Goal: Task Accomplishment & Management: Complete application form

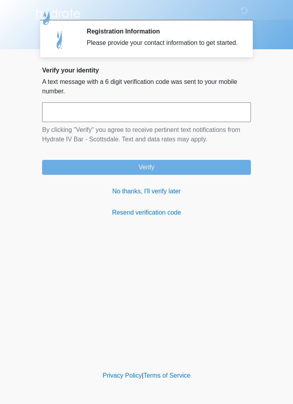
click at [164, 196] on link "No thanks, I'll verify later" at bounding box center [146, 190] width 209 height 9
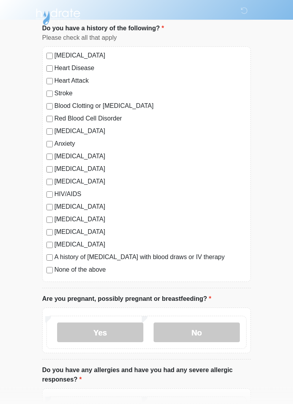
scroll to position [50, 0]
click at [201, 330] on label "No" at bounding box center [196, 332] width 86 height 20
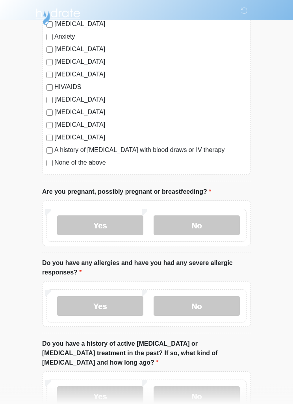
scroll to position [157, 0]
click at [198, 301] on label "No" at bounding box center [196, 307] width 86 height 20
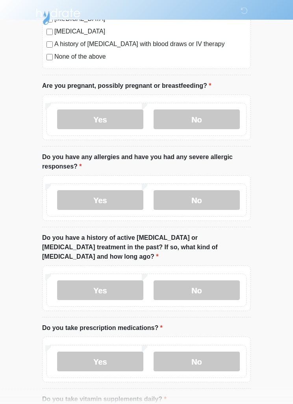
scroll to position [263, 0]
click at [199, 280] on label "No" at bounding box center [196, 290] width 86 height 20
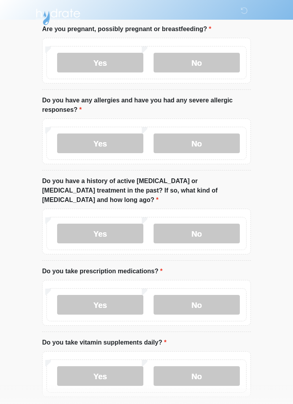
scroll to position [323, 0]
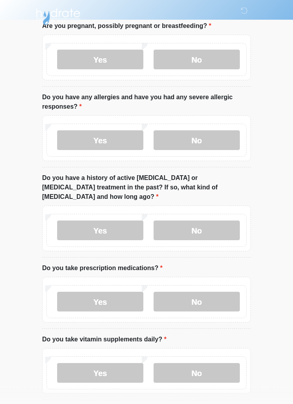
click at [194, 292] on label "No" at bounding box center [196, 302] width 86 height 20
click at [100, 363] on label "Yes" at bounding box center [100, 373] width 86 height 20
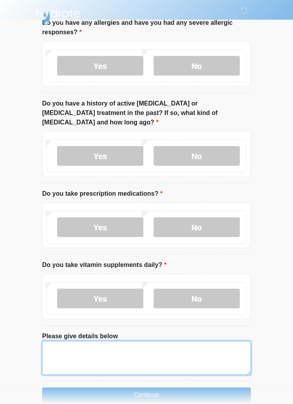
click at [131, 341] on textarea "Please give details below" at bounding box center [146, 358] width 209 height 34
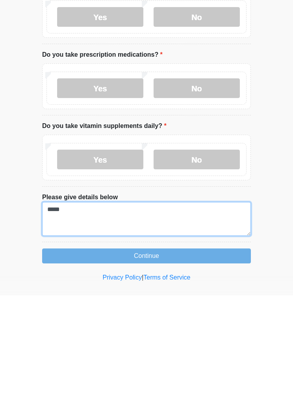
type textarea "*****"
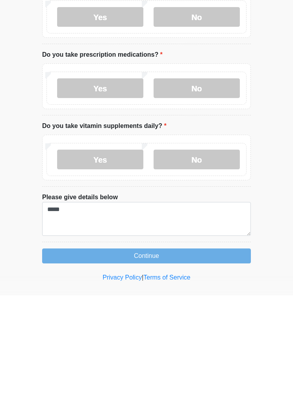
click at [171, 357] on button "Continue" at bounding box center [146, 364] width 209 height 15
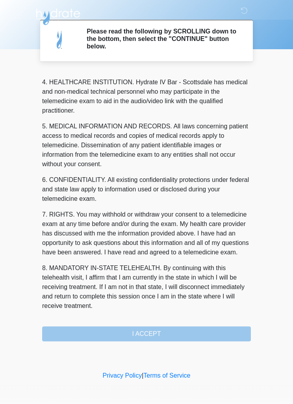
scroll to position [220, 0]
click at [149, 336] on button "I ACCEPT" at bounding box center [146, 333] width 209 height 15
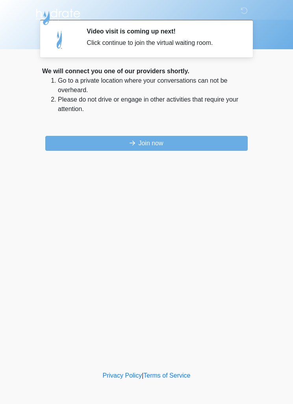
click at [135, 143] on button "Join now" at bounding box center [146, 143] width 202 height 15
